Goal: Task Accomplishment & Management: Complete application form

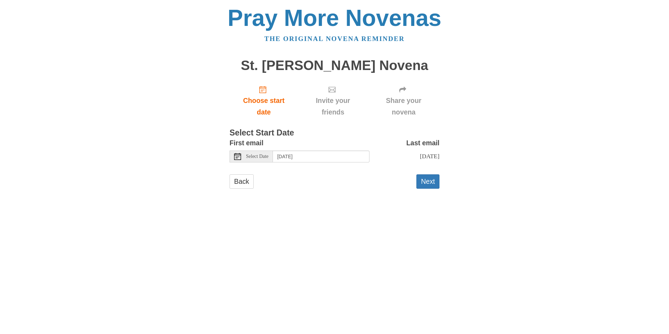
click at [238, 155] on use at bounding box center [237, 156] width 7 height 7
click at [432, 180] on button "Next" at bounding box center [427, 181] width 23 height 14
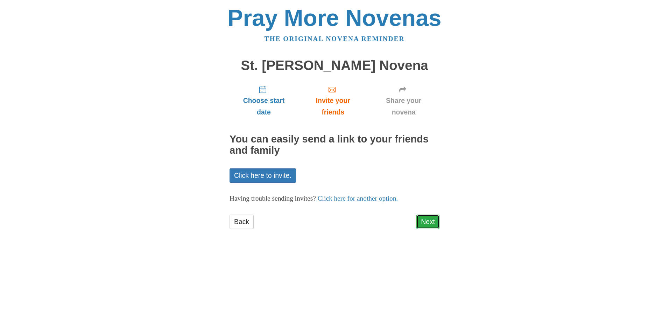
click at [424, 220] on link "Next" at bounding box center [427, 222] width 23 height 14
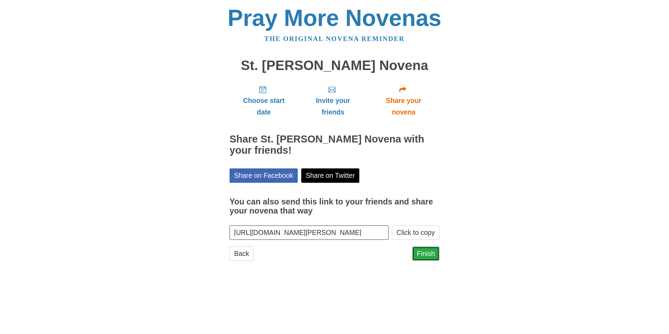
click at [429, 254] on link "Finish" at bounding box center [425, 253] width 27 height 14
